Goal: Information Seeking & Learning: Learn about a topic

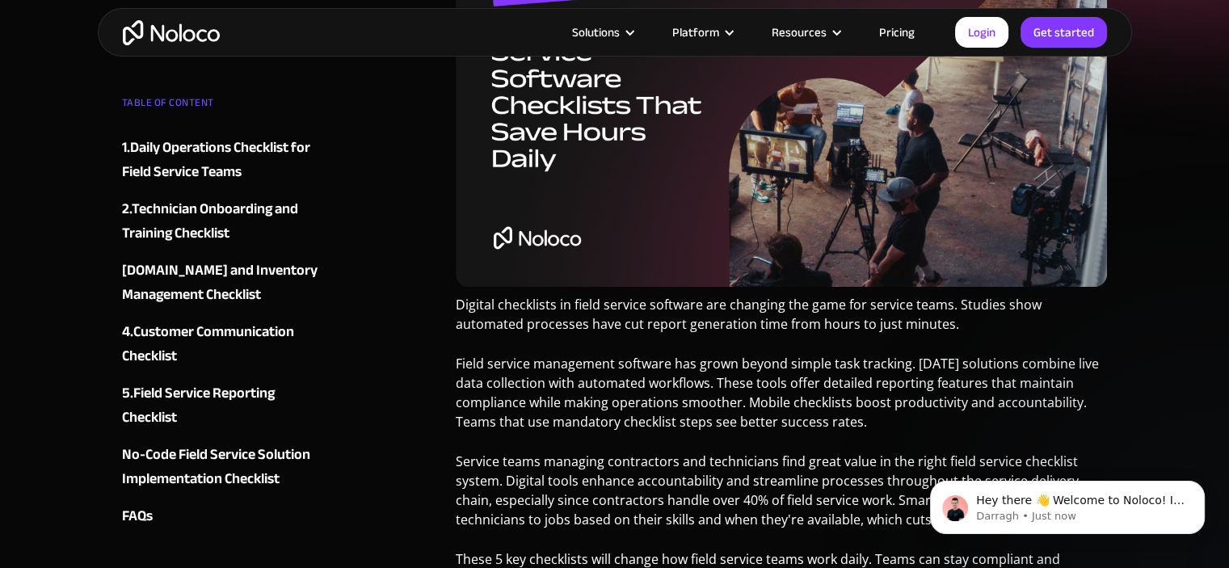
scroll to position [374, 0]
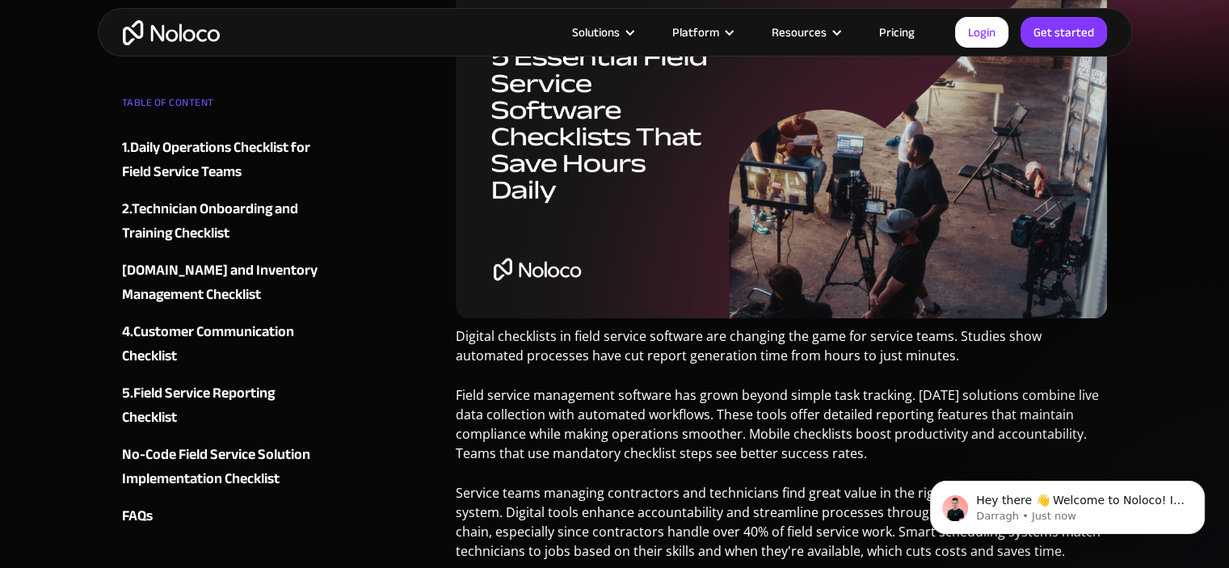
click at [894, 32] on link "Pricing" at bounding box center [897, 32] width 76 height 21
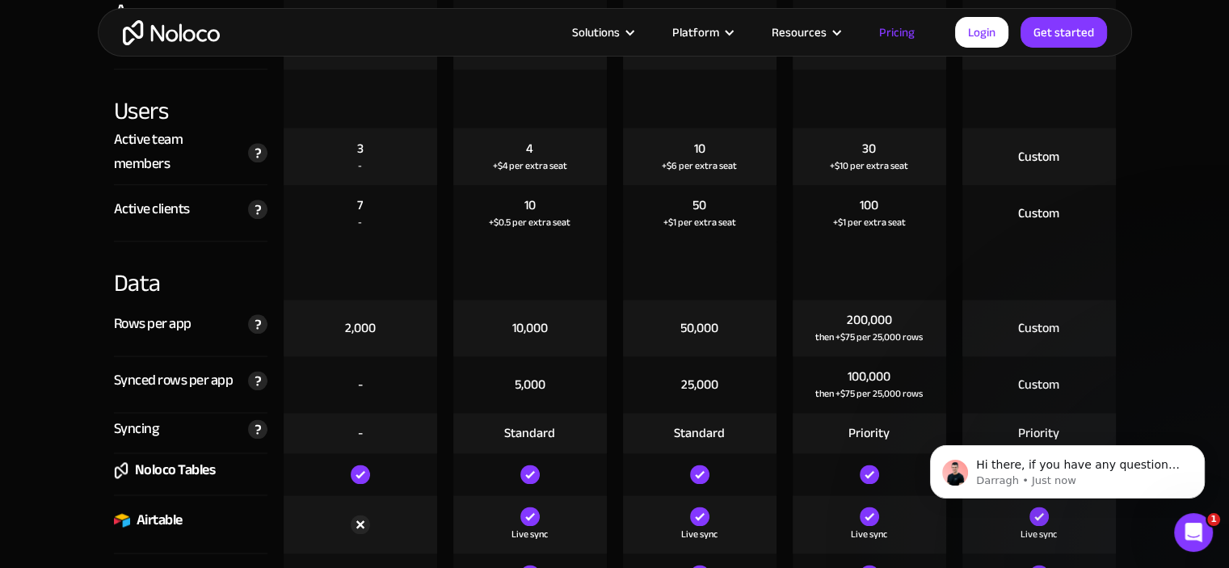
scroll to position [1997, 0]
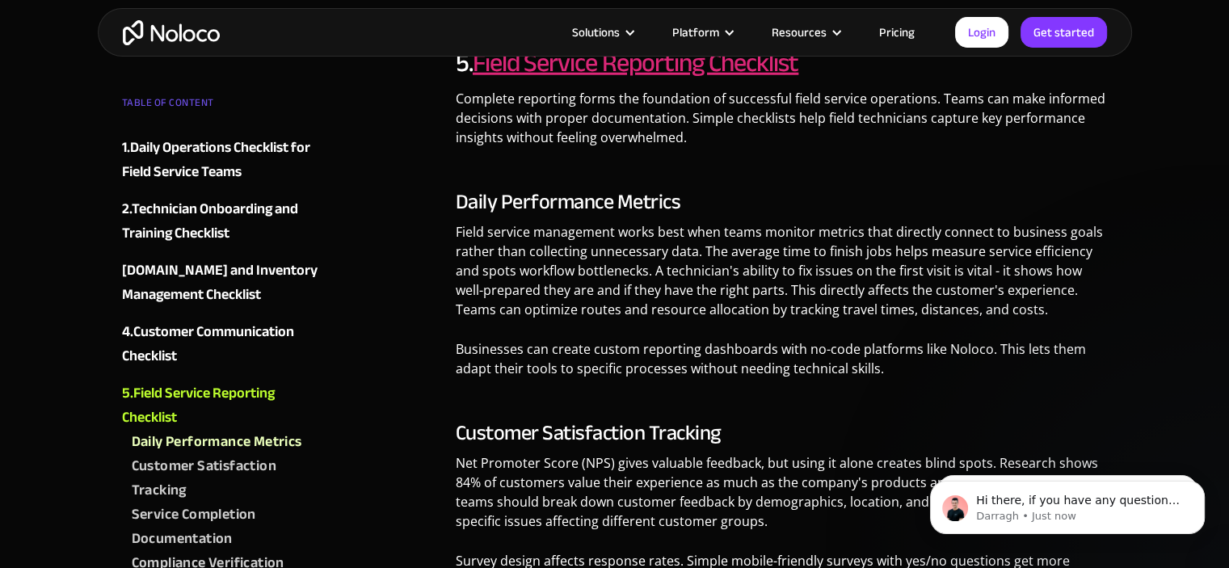
scroll to position [4493, 0]
click at [898, 35] on link "Pricing" at bounding box center [897, 32] width 76 height 21
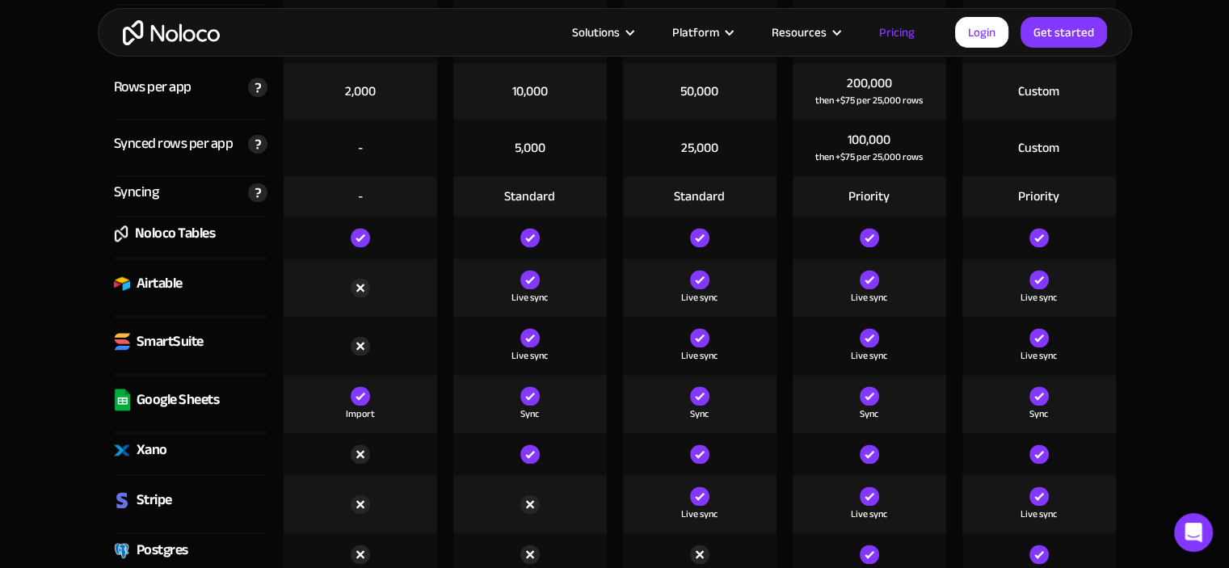
scroll to position [2226, 0]
